Goal: Transaction & Acquisition: Subscribe to service/newsletter

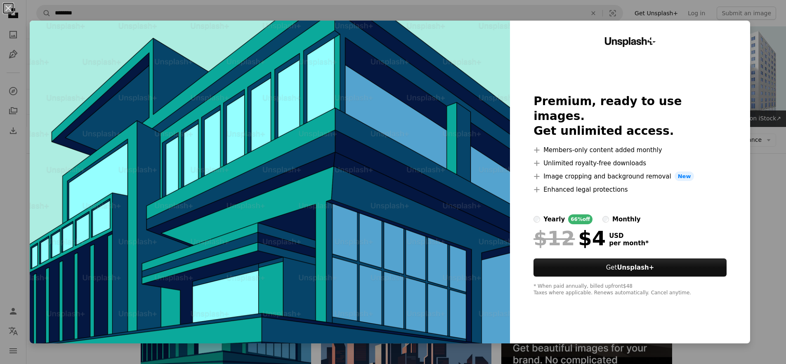
scroll to position [108, 0]
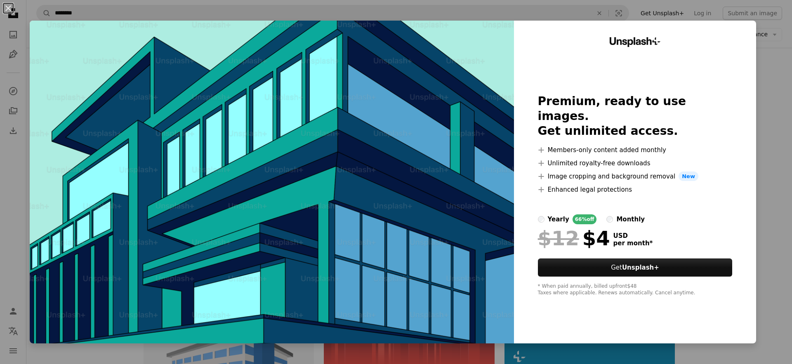
click at [754, 67] on div "An X shape Unsplash+ Premium, ready to use images. Get unlimited access. A plus…" at bounding box center [396, 182] width 792 height 364
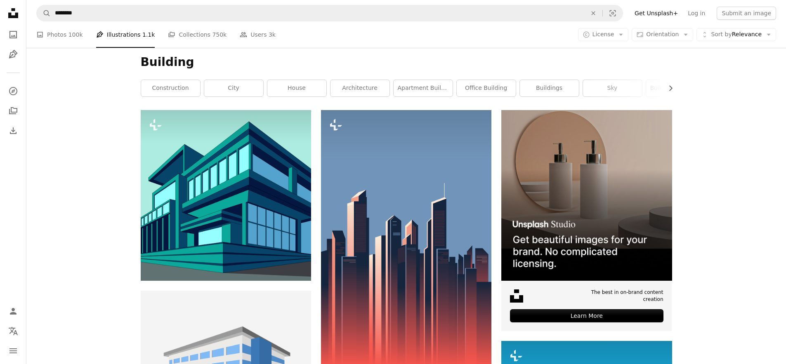
click at [667, 8] on link "Get Unsplash+" at bounding box center [655, 13] width 53 height 13
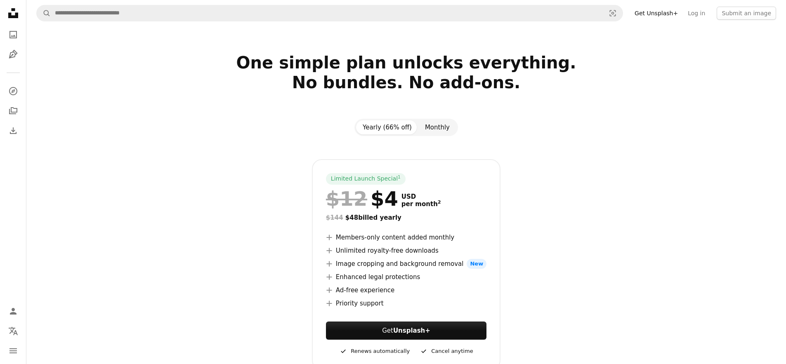
click at [431, 126] on button "Monthly" at bounding box center [437, 127] width 38 height 14
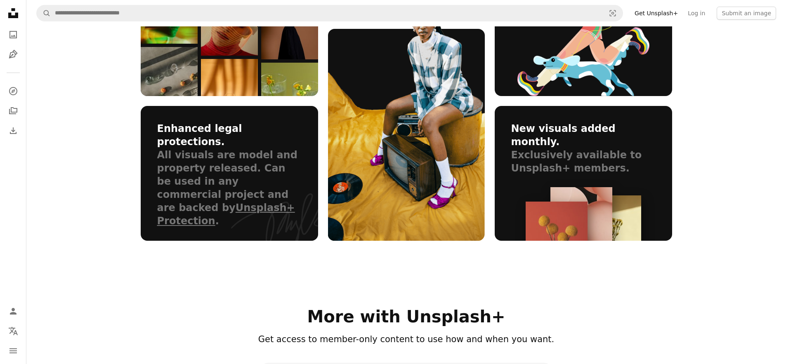
scroll to position [612, 0]
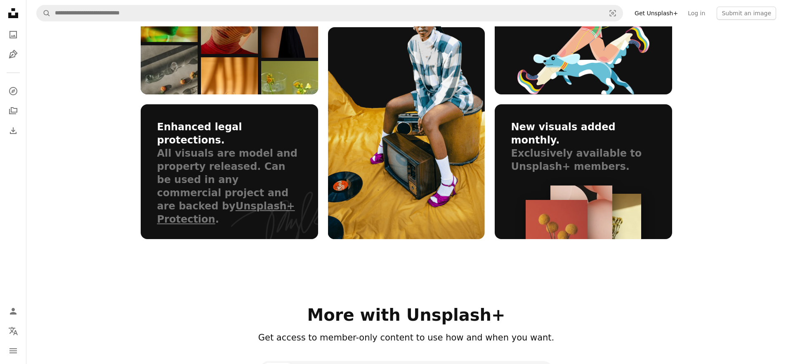
drag, startPoint x: 253, startPoint y: 217, endPoint x: 283, endPoint y: 214, distance: 30.7
click at [294, 219] on icon at bounding box center [274, 215] width 87 height 47
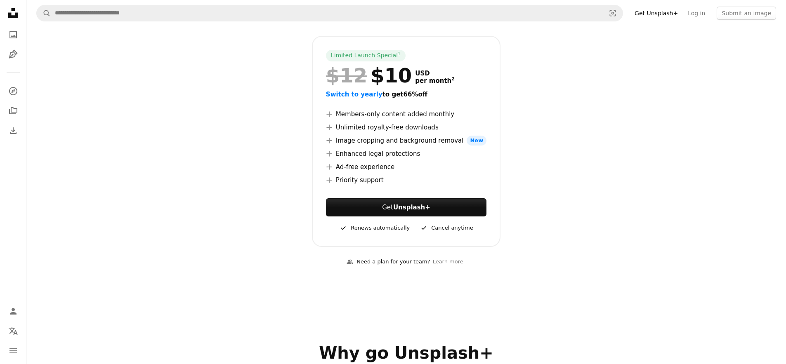
scroll to position [122, 0]
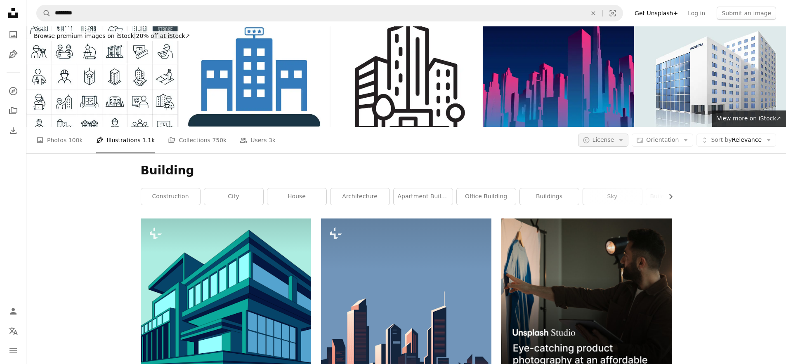
click at [599, 136] on span "License" at bounding box center [603, 139] width 22 height 7
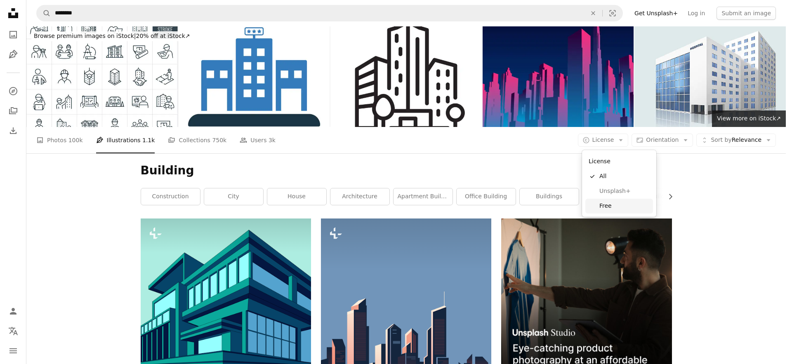
click at [611, 202] on span "Free" at bounding box center [624, 206] width 50 height 8
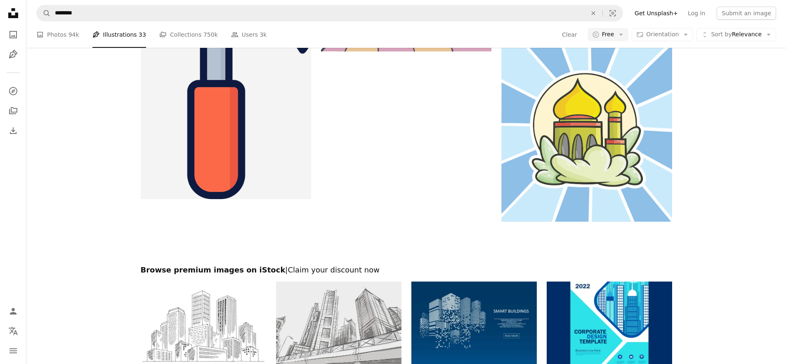
scroll to position [1591, 0]
